Goal: Find specific page/section: Find specific page/section

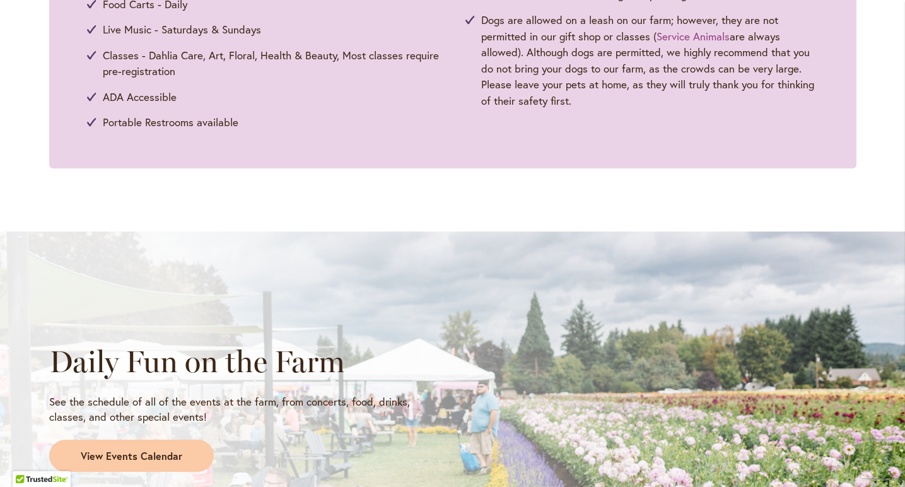
scroll to position [943, 0]
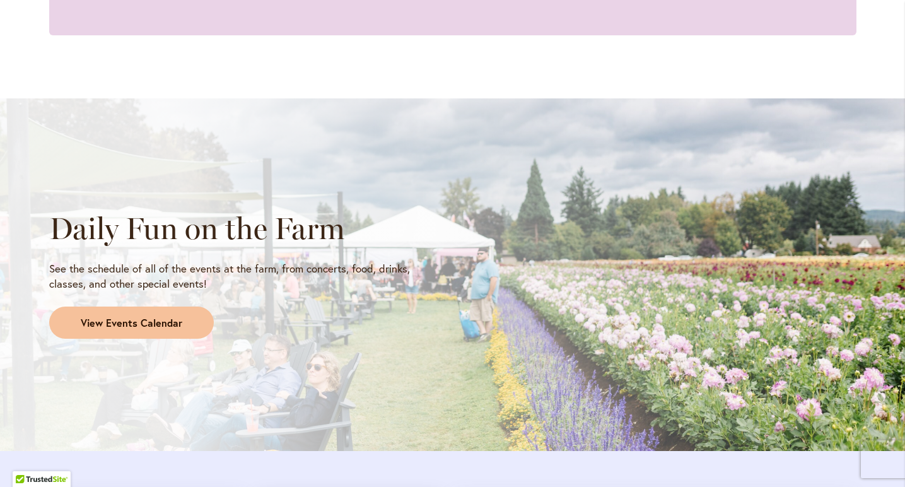
click at [148, 326] on link "View Events Calendar" at bounding box center [131, 322] width 165 height 33
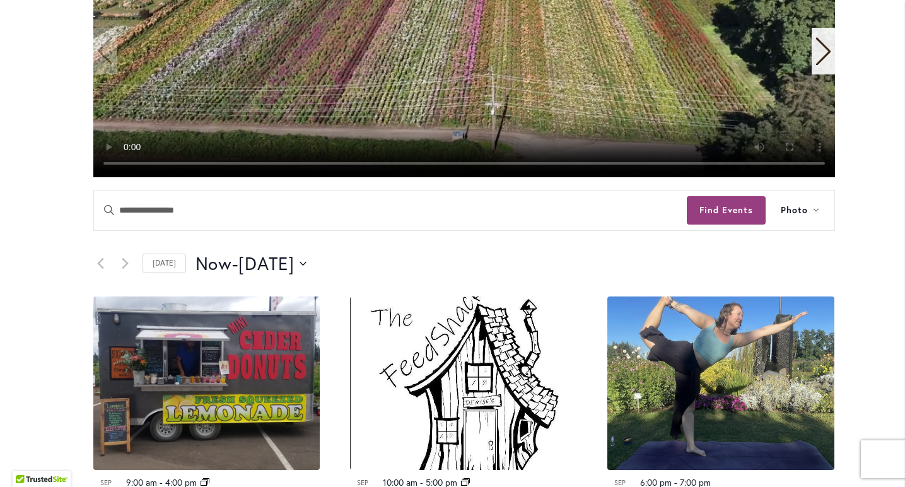
scroll to position [433, 0]
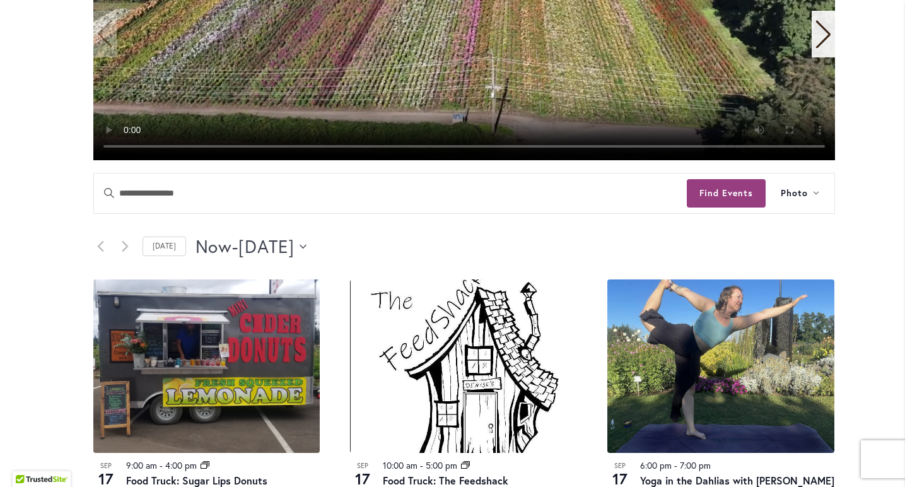
click at [306, 245] on icon "Click to toggle datepicker" at bounding box center [303, 246] width 7 height 5
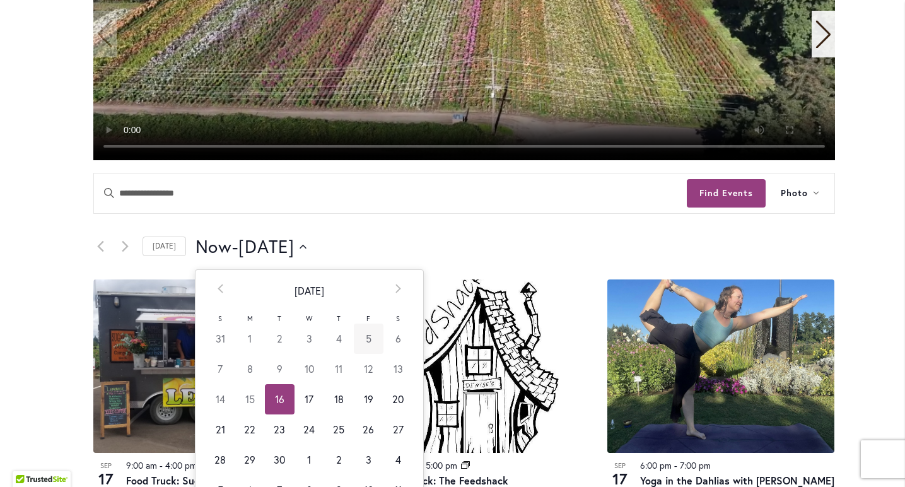
scroll to position [513, 0]
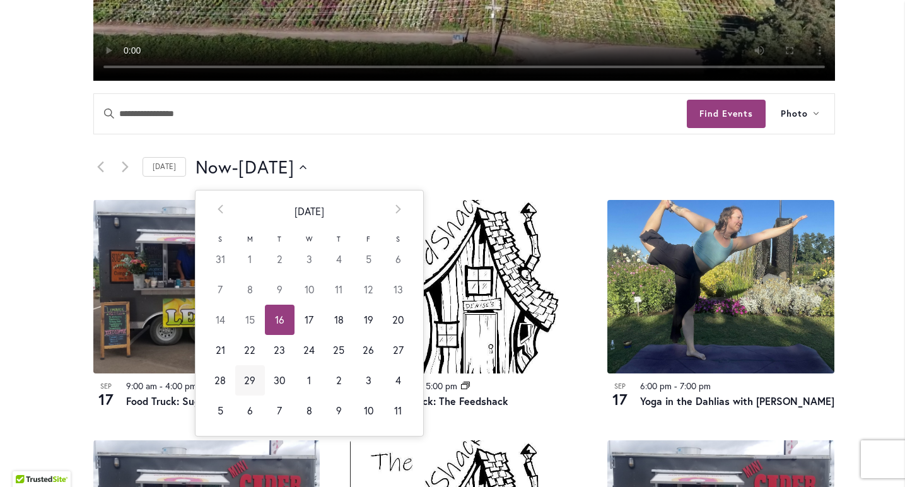
click at [251, 382] on td "29" at bounding box center [250, 380] width 30 height 30
type input "*********"
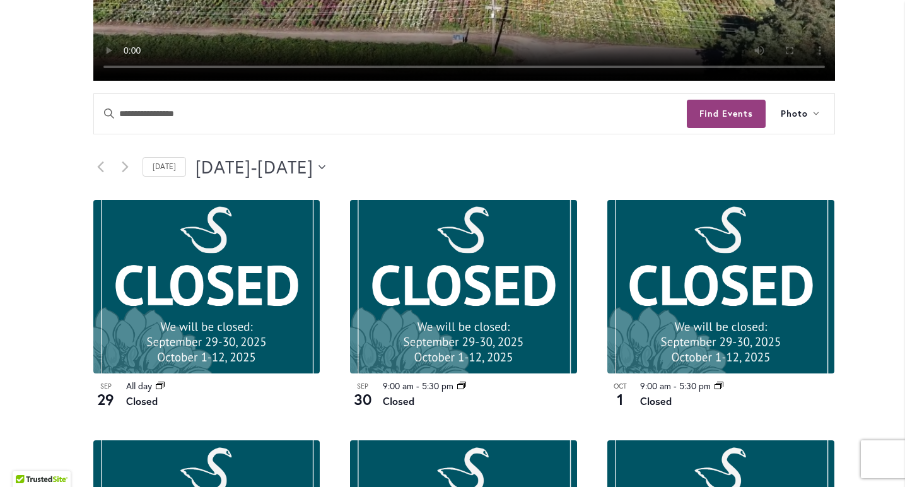
click at [326, 171] on button "[DATE] September 29 - [DATE] October 11" at bounding box center [260, 166] width 131 height 25
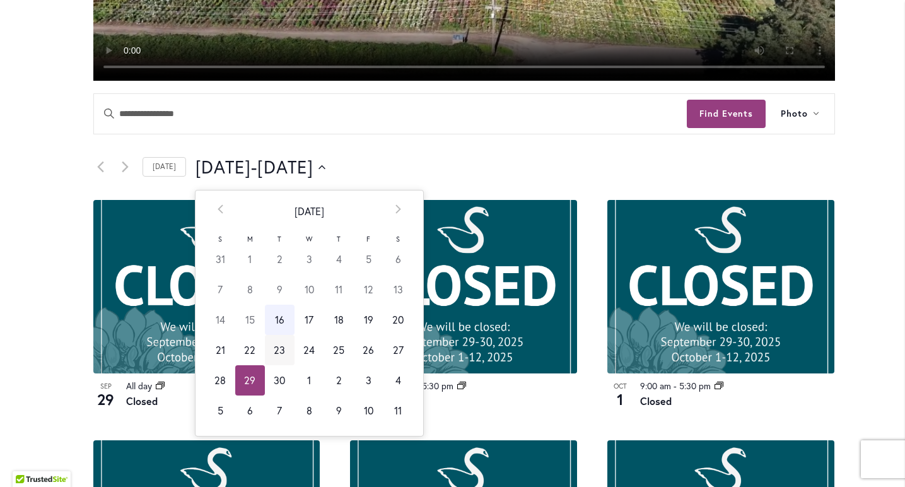
click at [279, 346] on td "23" at bounding box center [280, 350] width 30 height 30
type input "*********"
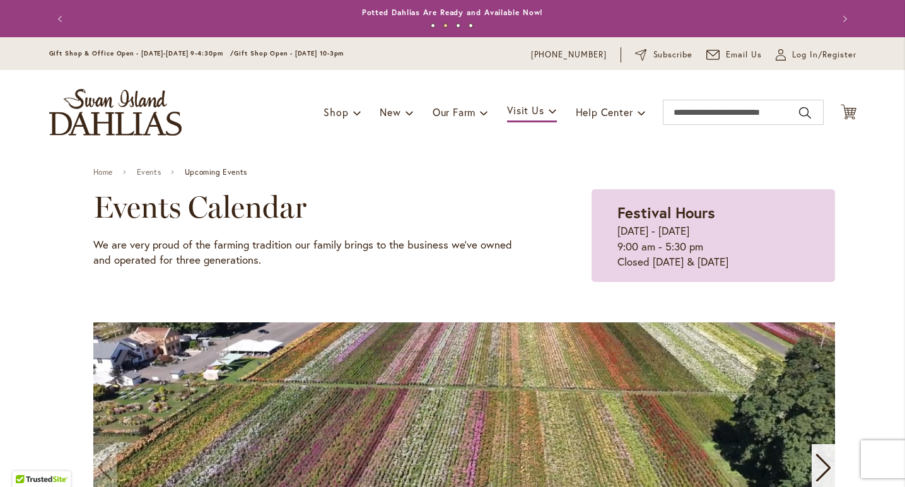
scroll to position [0, 0]
